Goal: Task Accomplishment & Management: Manage account settings

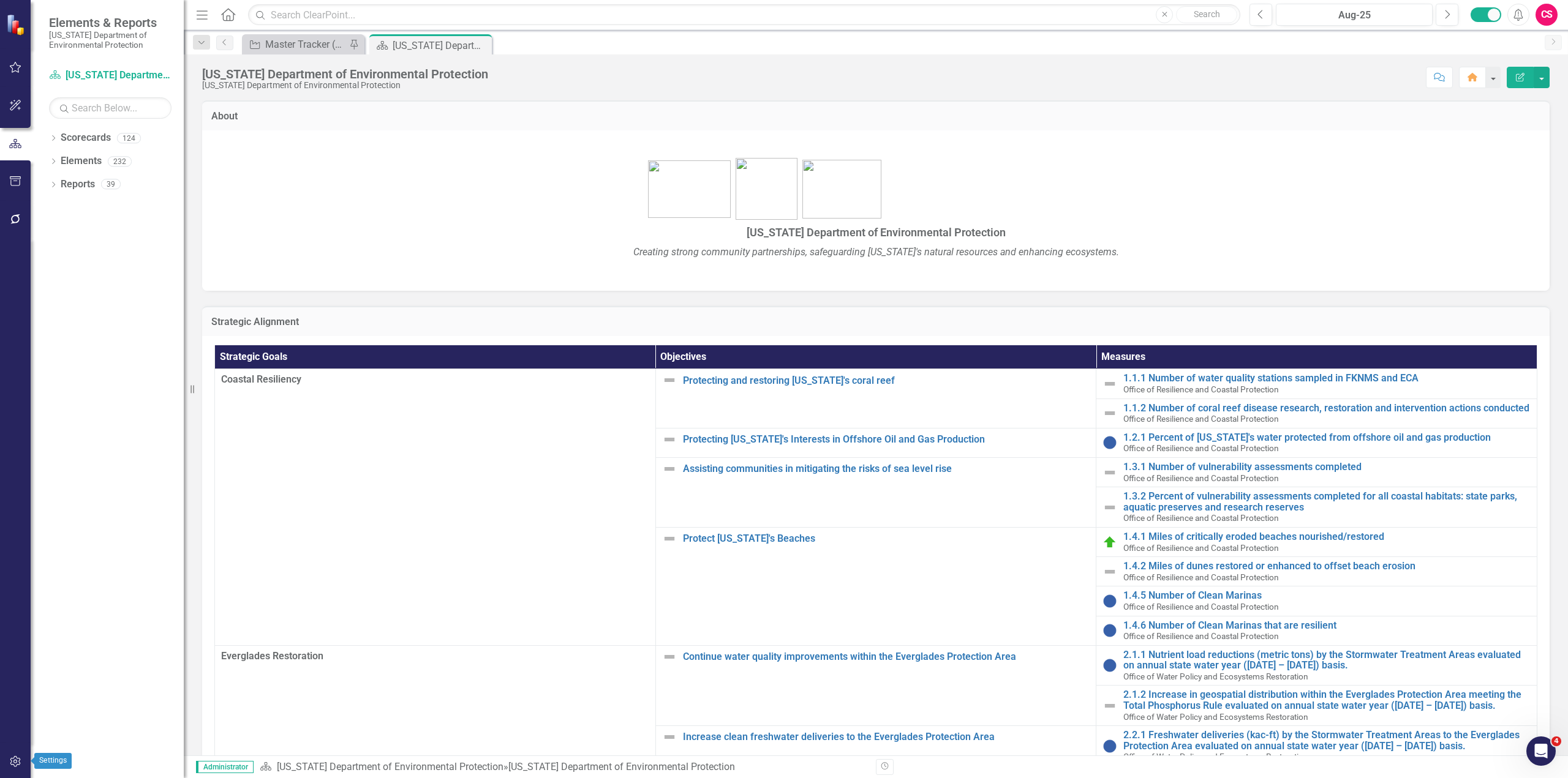
click at [16, 763] on icon "button" at bounding box center [15, 762] width 10 height 11
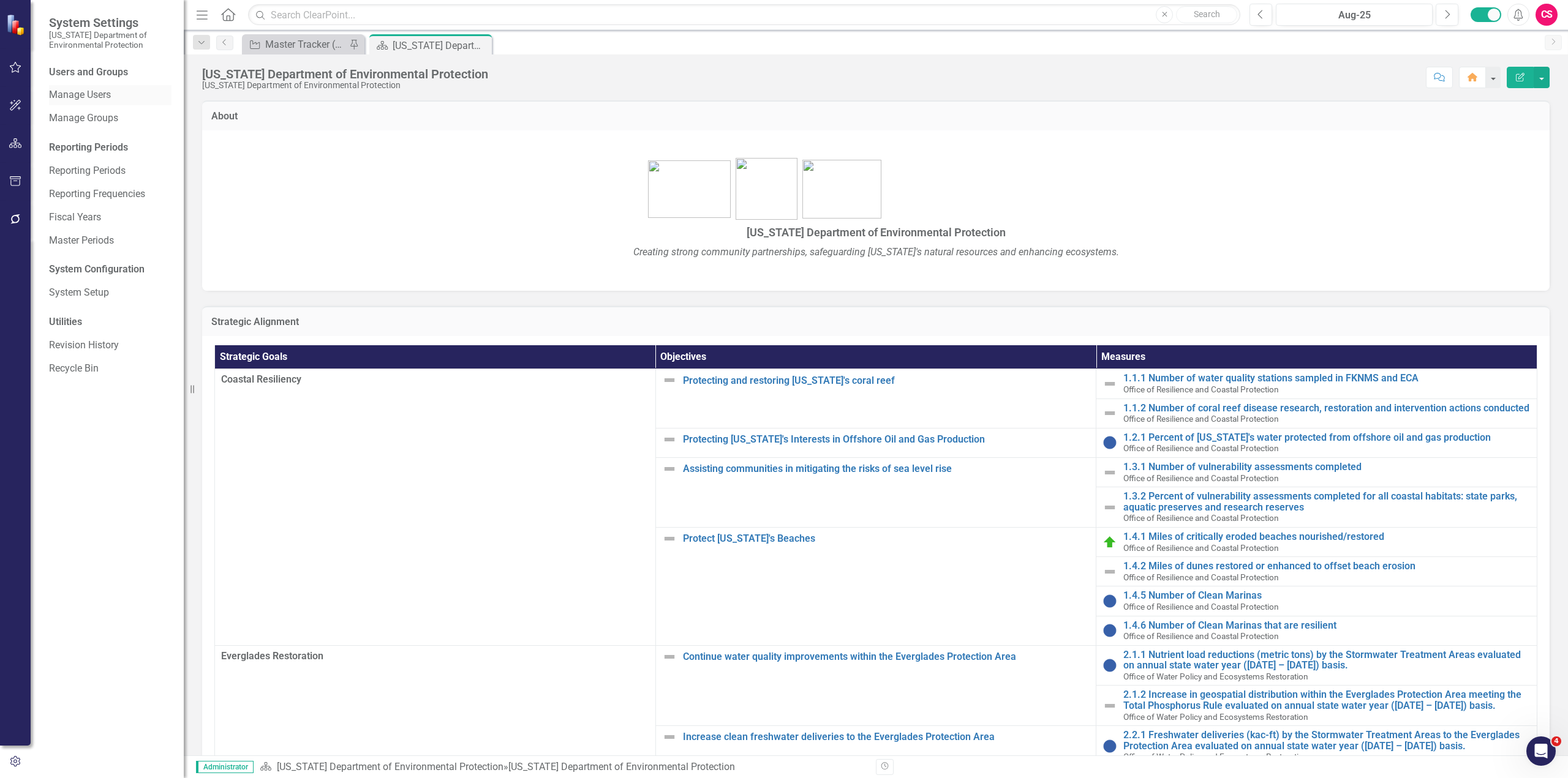
click at [103, 101] on link "Manage Users" at bounding box center [110, 95] width 122 height 14
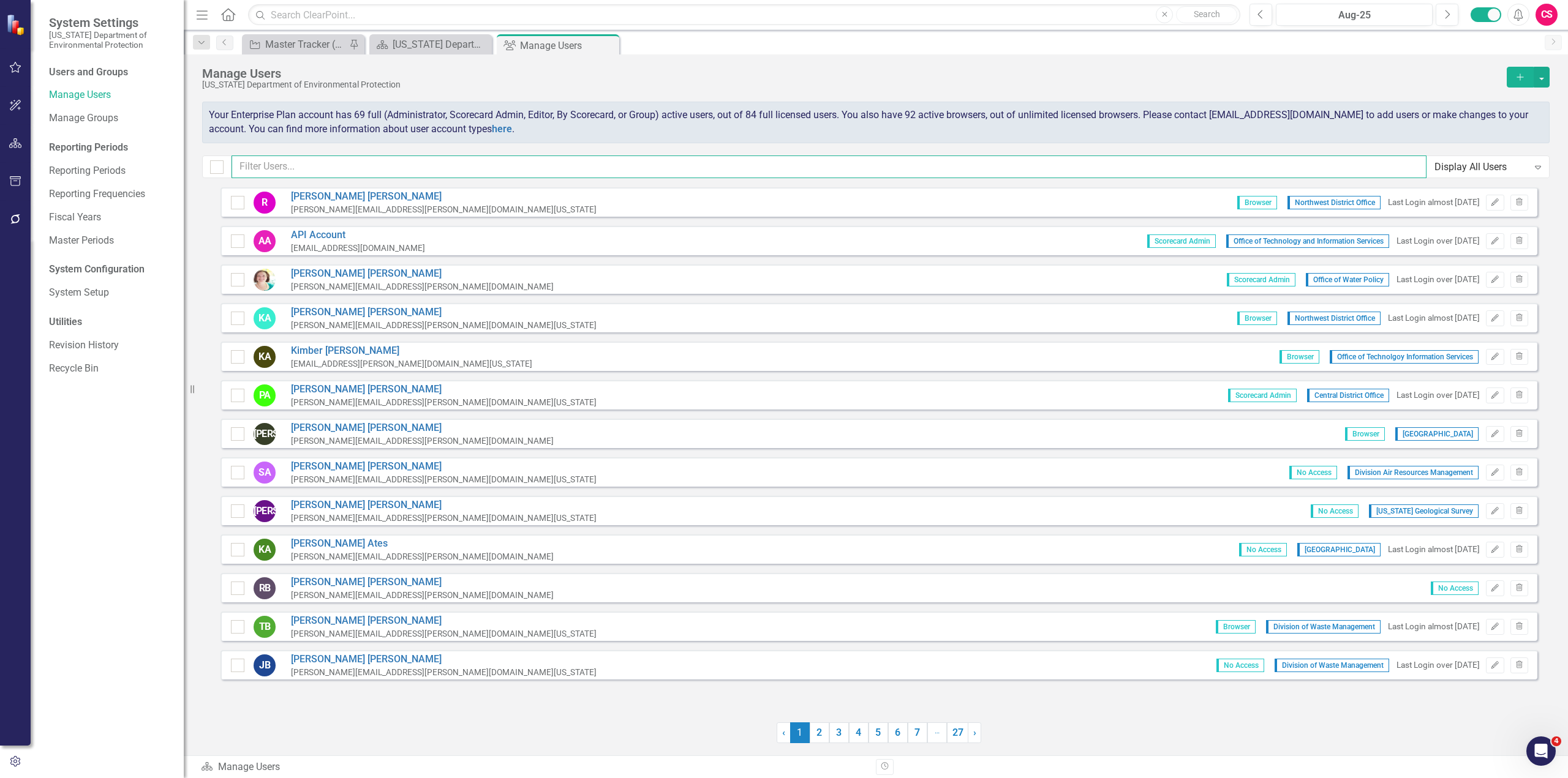
click at [295, 169] on input "text" at bounding box center [829, 167] width 1195 height 23
click at [86, 171] on link "Reporting Periods" at bounding box center [110, 171] width 122 height 14
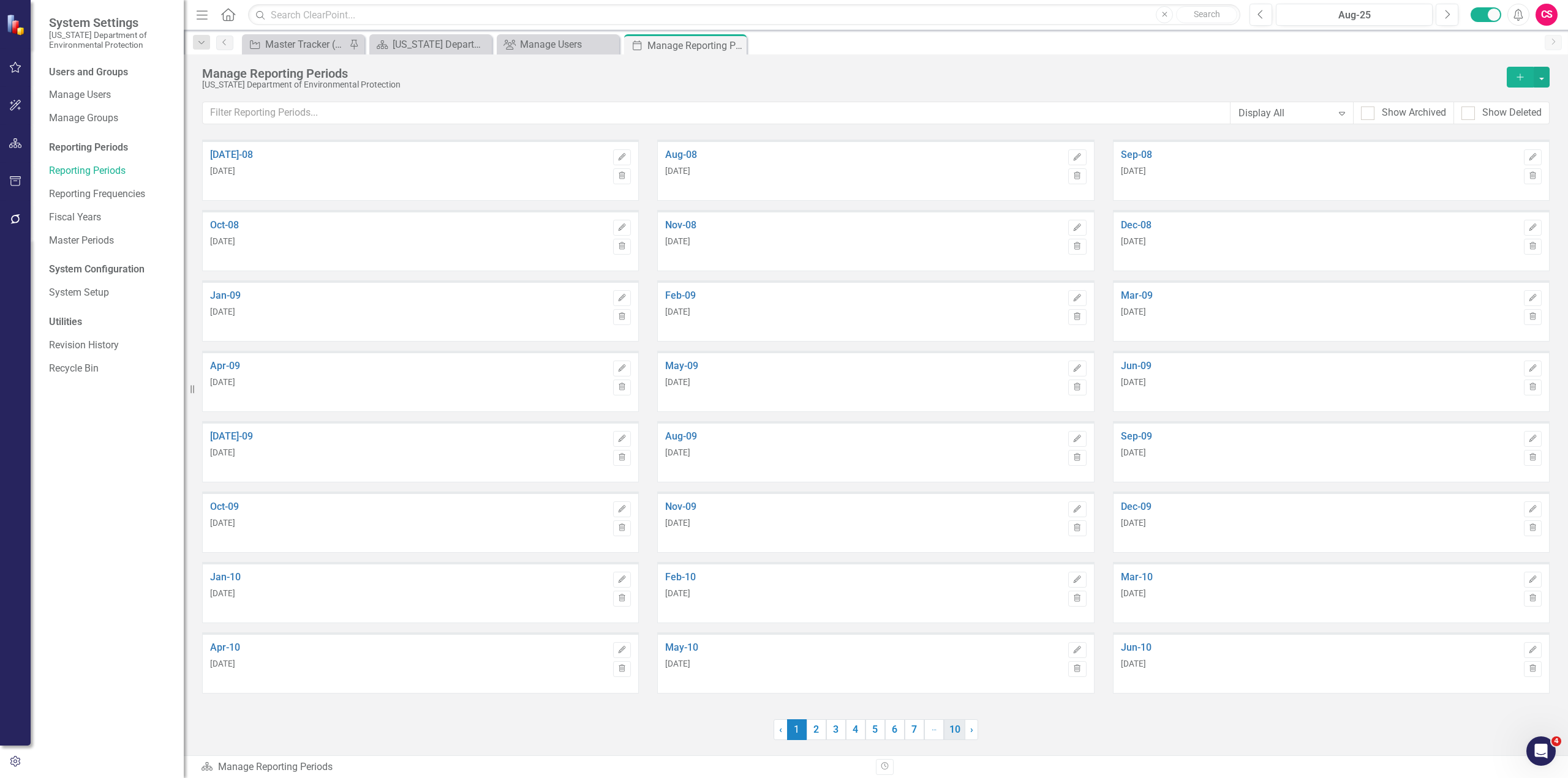
click at [959, 730] on link "10" at bounding box center [955, 730] width 22 height 21
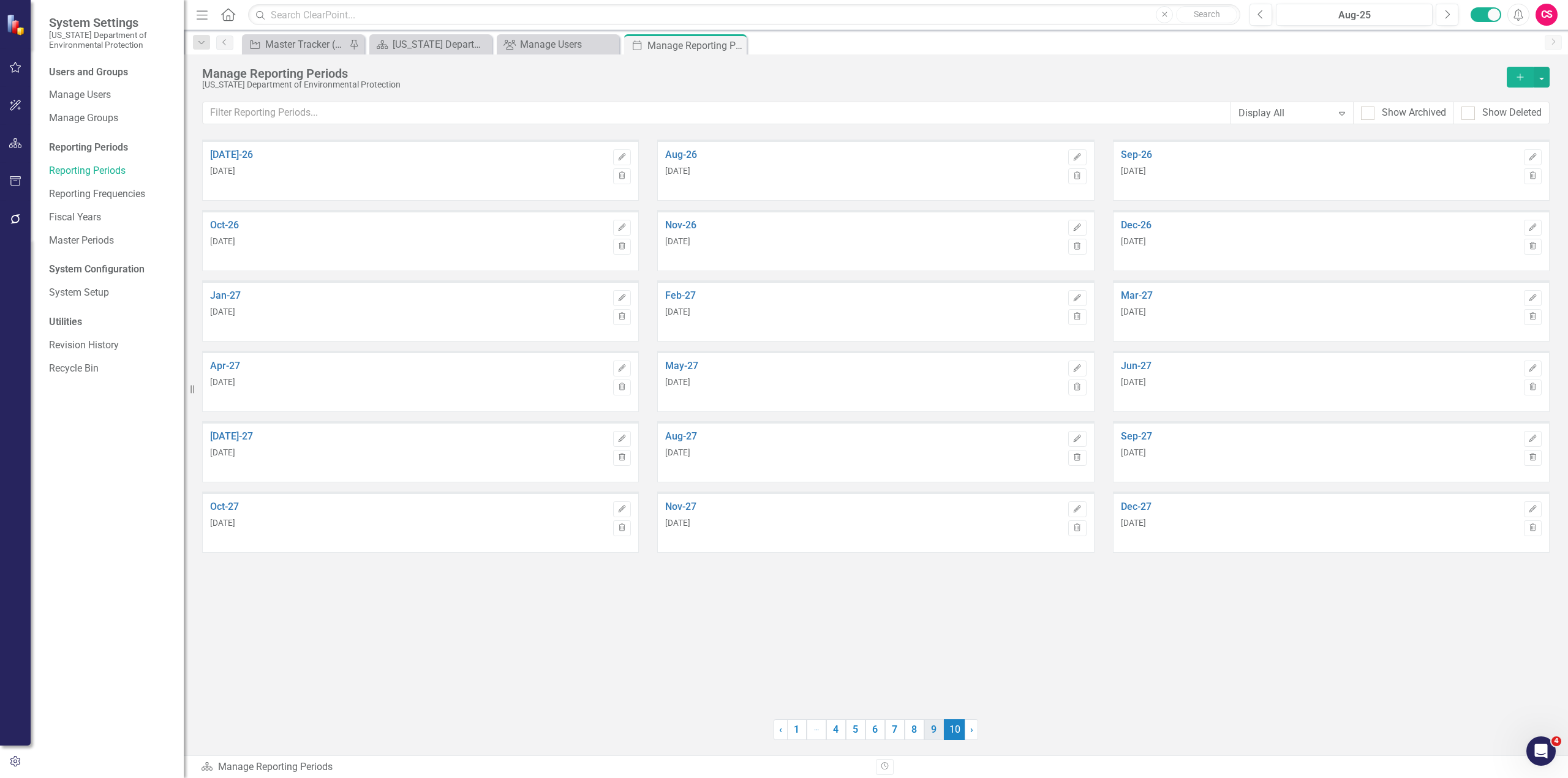
click at [940, 732] on link "9" at bounding box center [934, 730] width 20 height 21
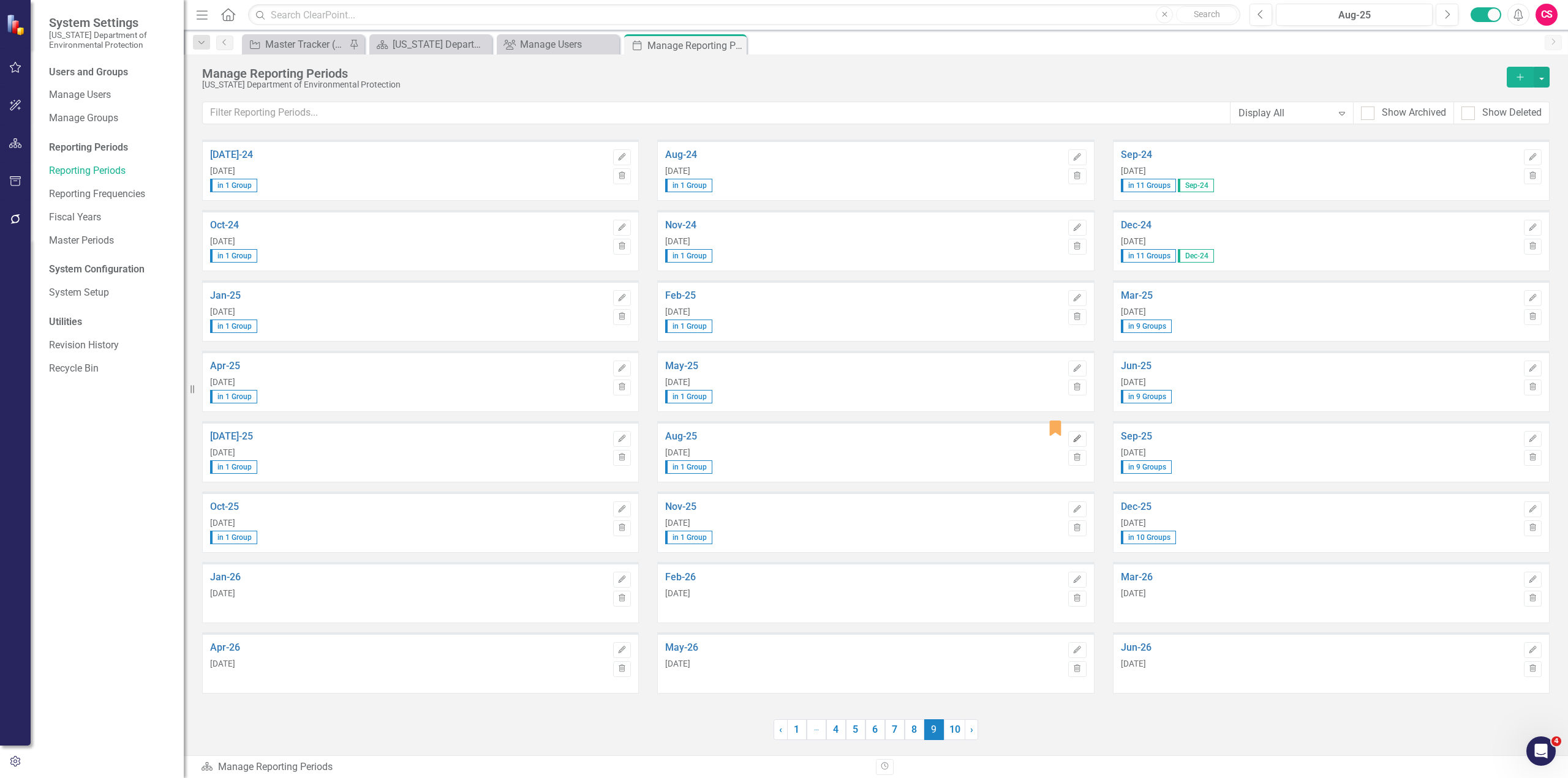
click at [1078, 439] on icon "button" at bounding box center [1078, 439] width 8 height 8
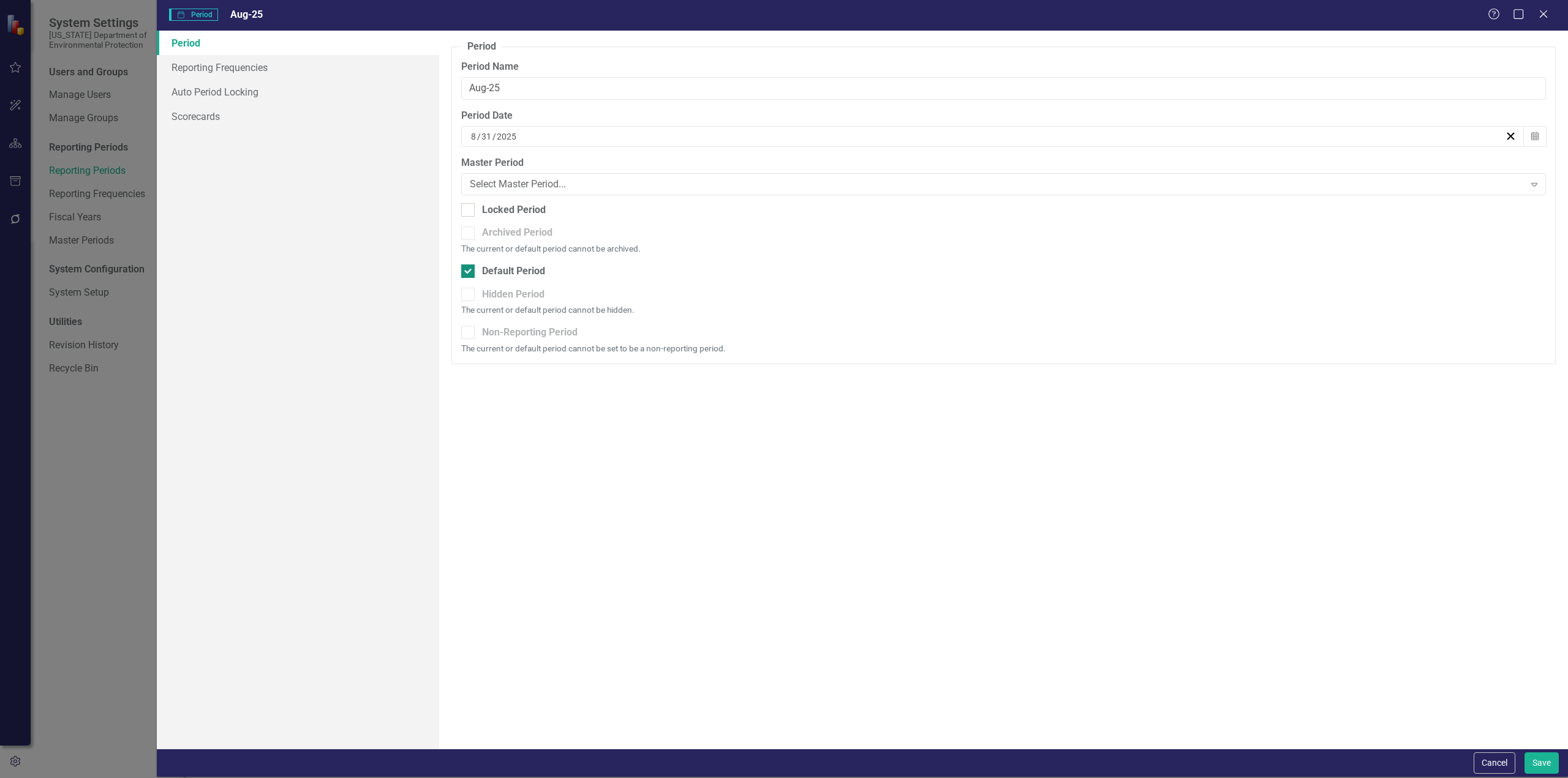
click at [501, 276] on div "Default Period" at bounding box center [513, 271] width 63 height 14
click at [469, 273] on input "Default Period" at bounding box center [465, 268] width 8 height 8
checkbox input "false"
click at [1544, 765] on button "Save" at bounding box center [1542, 763] width 34 height 22
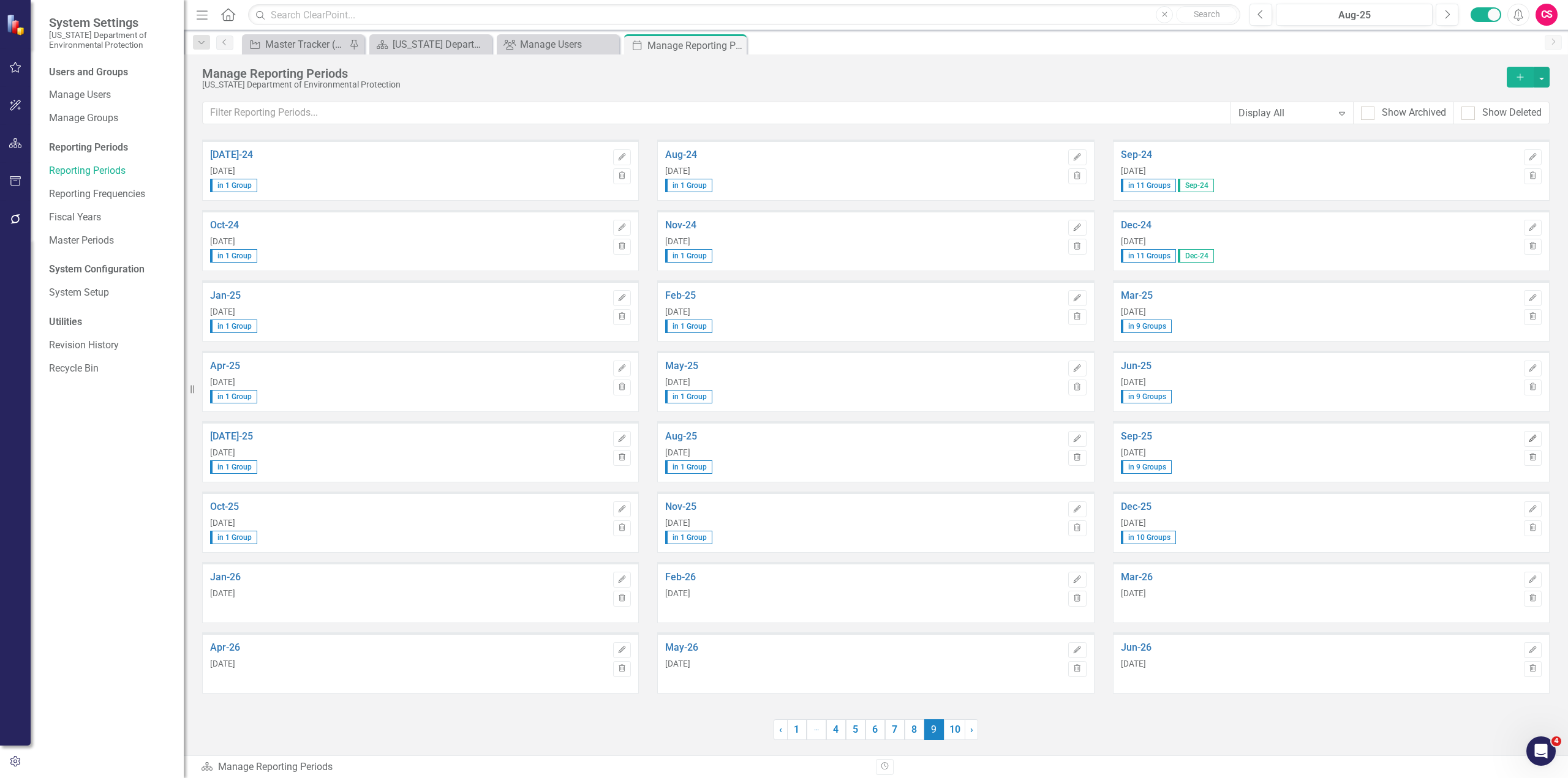
click at [1536, 442] on icon "Edit" at bounding box center [1532, 439] width 9 height 8
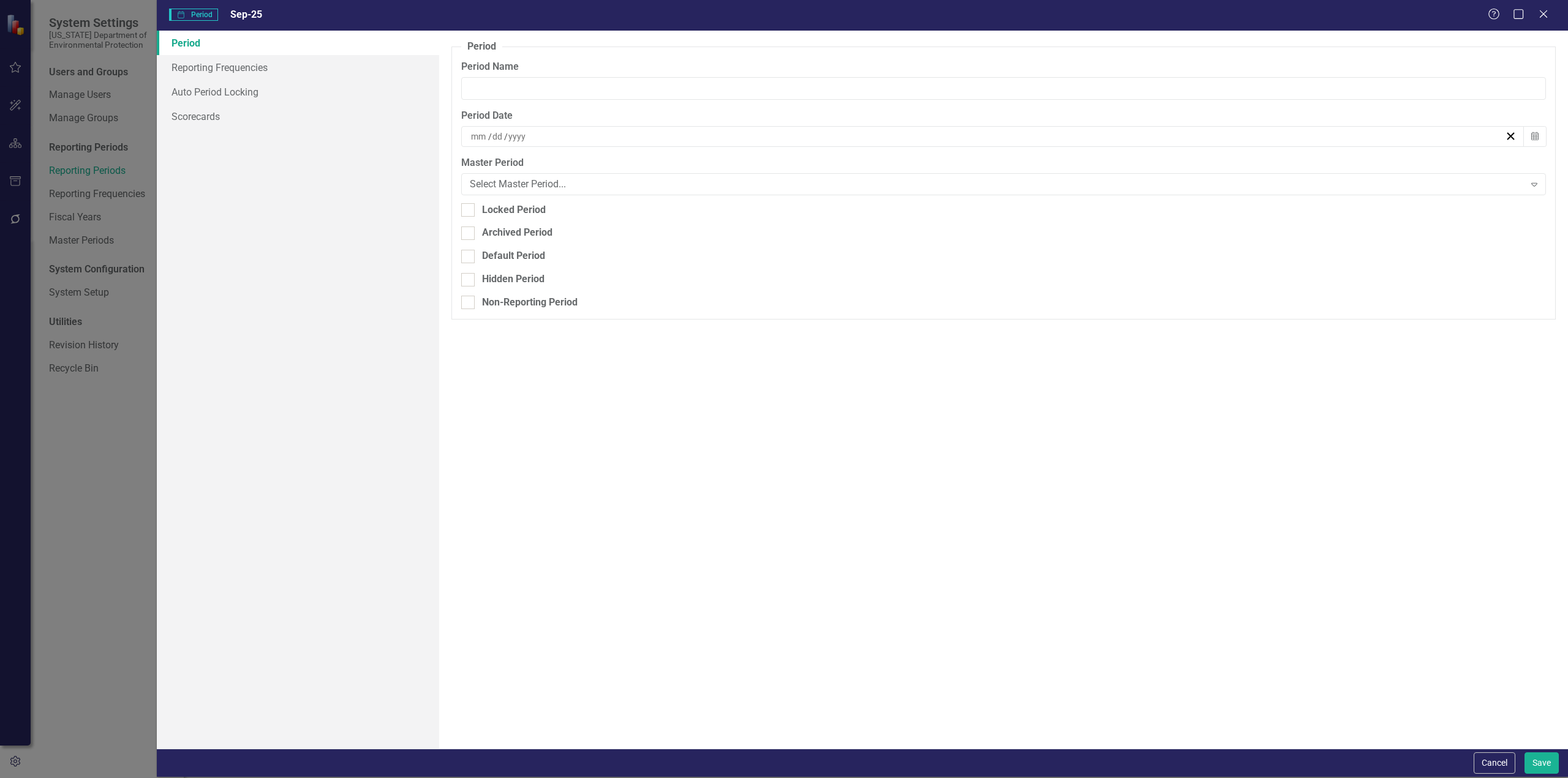
type input "Sep-25"
type input "9"
type input "30"
type input "2025"
click at [509, 259] on div "Default Period" at bounding box center [513, 256] width 63 height 14
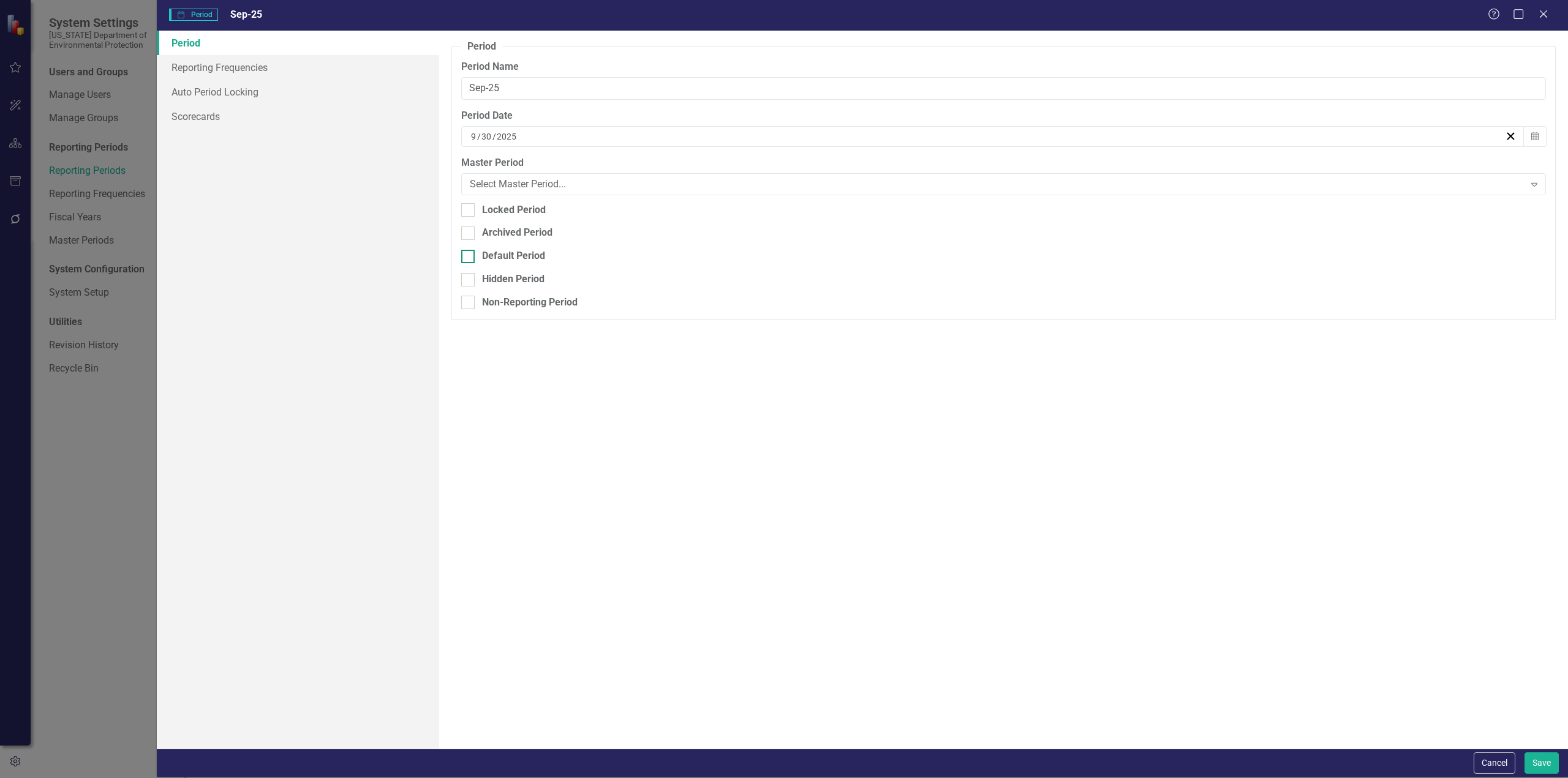
click at [469, 258] on input "Default Period" at bounding box center [465, 254] width 8 height 8
checkbox input "true"
click at [1550, 762] on button "Save" at bounding box center [1542, 763] width 34 height 22
